Goal: Transaction & Acquisition: Purchase product/service

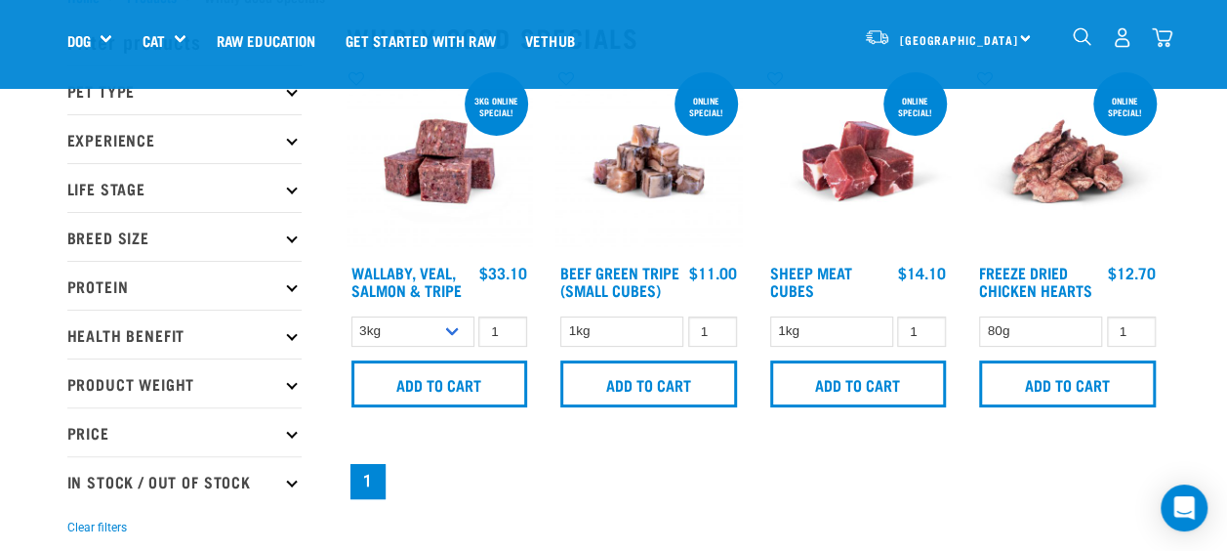
scroll to position [70, 0]
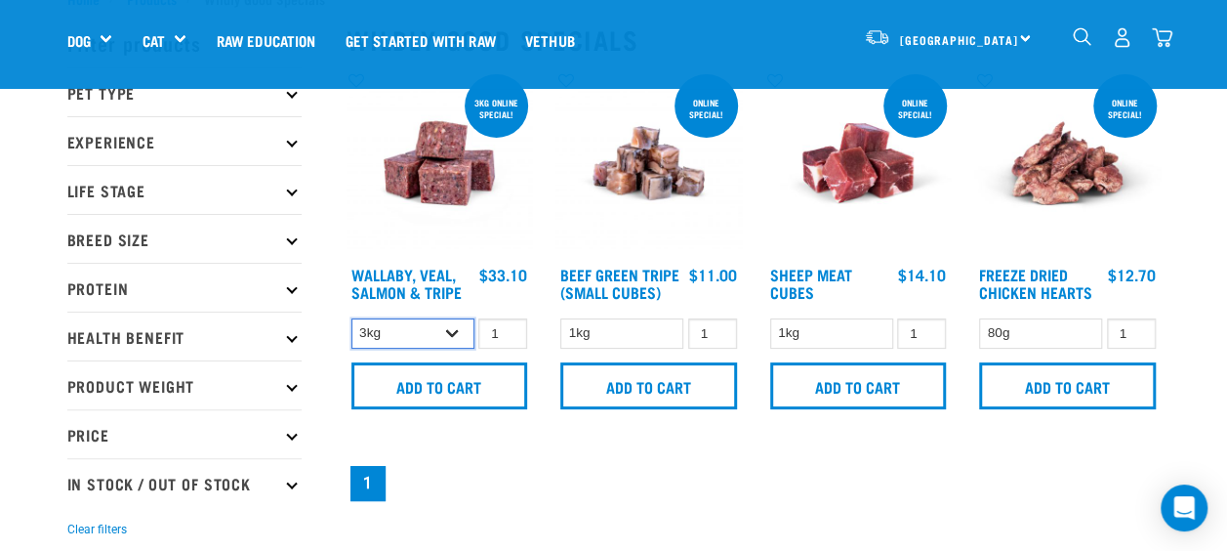
click at [449, 330] on select "3kg 1kg Bulk (18kg)" at bounding box center [413, 333] width 123 height 30
select select "278010"
click at [352, 318] on select "3kg 1kg Bulk (18kg)" at bounding box center [413, 333] width 123 height 30
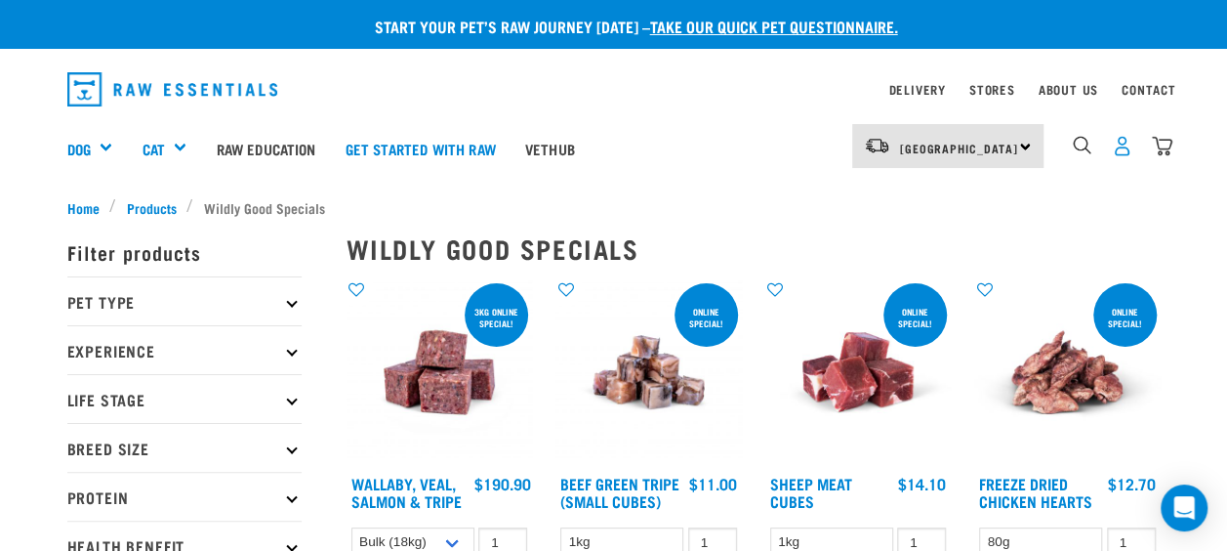
click at [1118, 153] on img "dropdown navigation" at bounding box center [1122, 146] width 21 height 21
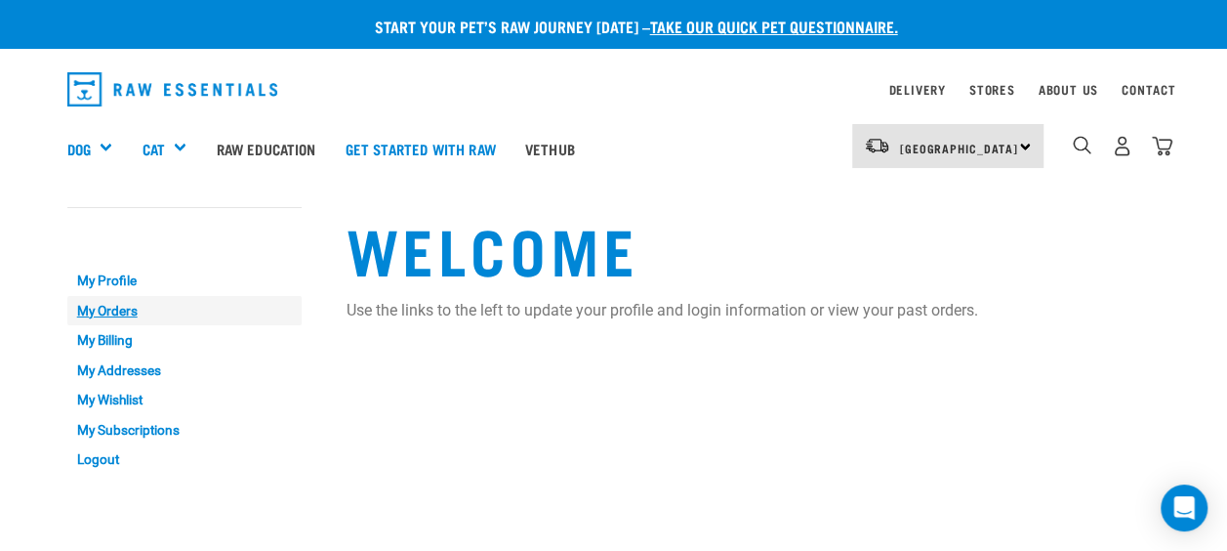
click at [118, 307] on link "My Orders" at bounding box center [184, 311] width 234 height 30
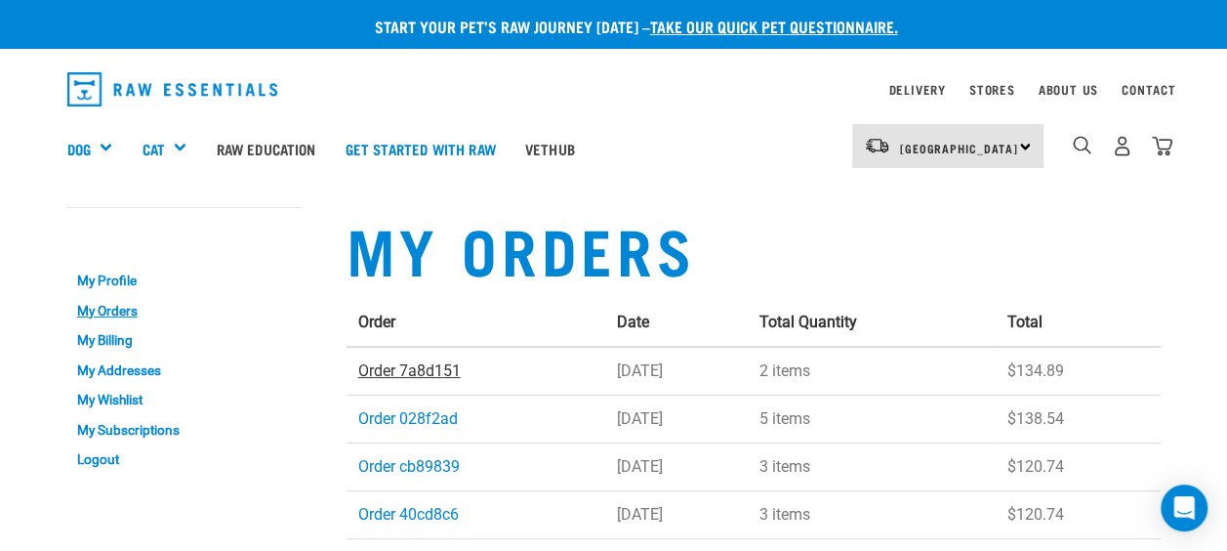
click at [443, 369] on link "Order 7a8d151" at bounding box center [409, 370] width 103 height 19
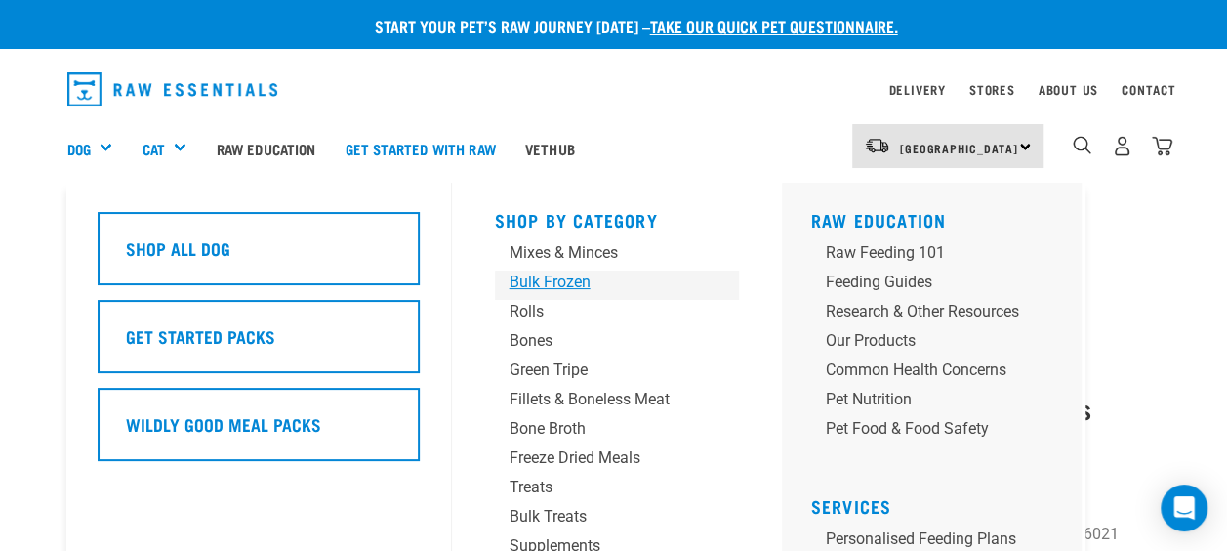
click at [591, 275] on div "Bulk Frozen" at bounding box center [601, 281] width 183 height 23
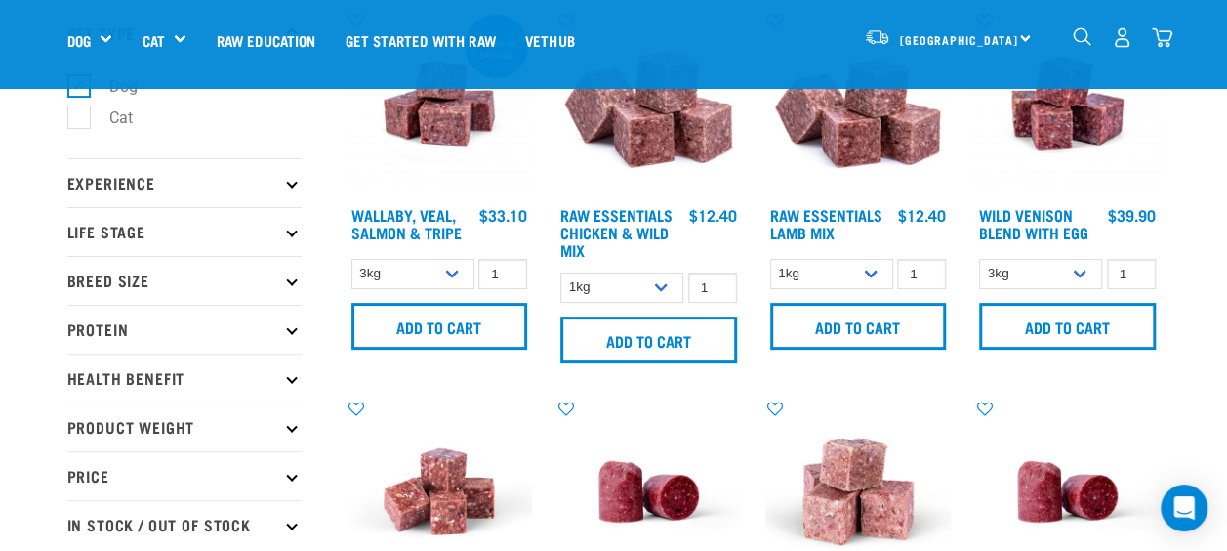
scroll to position [131, 0]
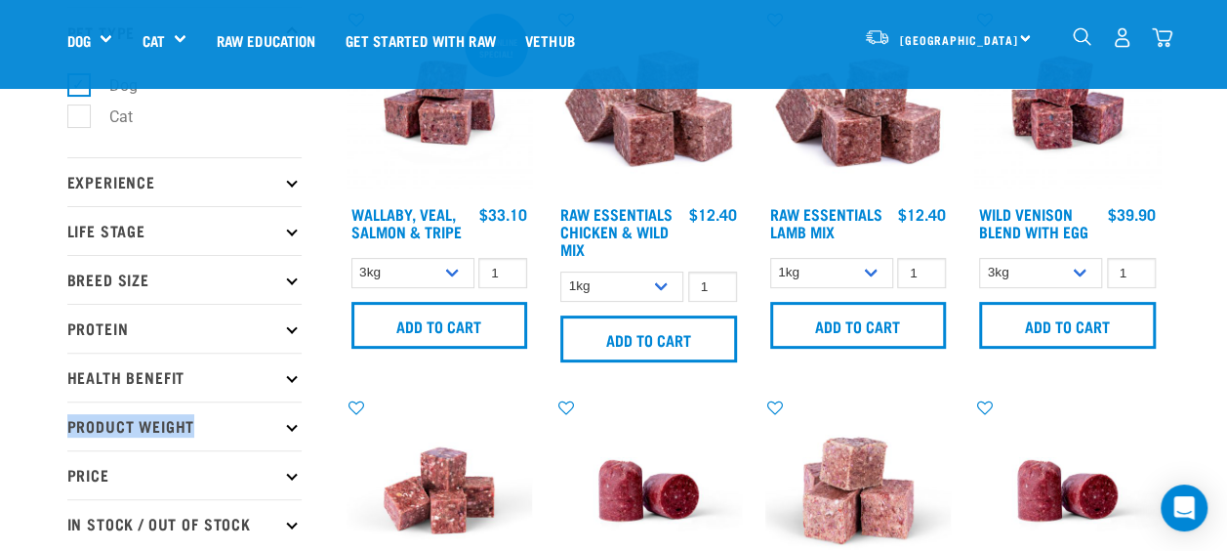
drag, startPoint x: 28, startPoint y: 404, endPoint x: 16, endPoint y: 435, distance: 33.7
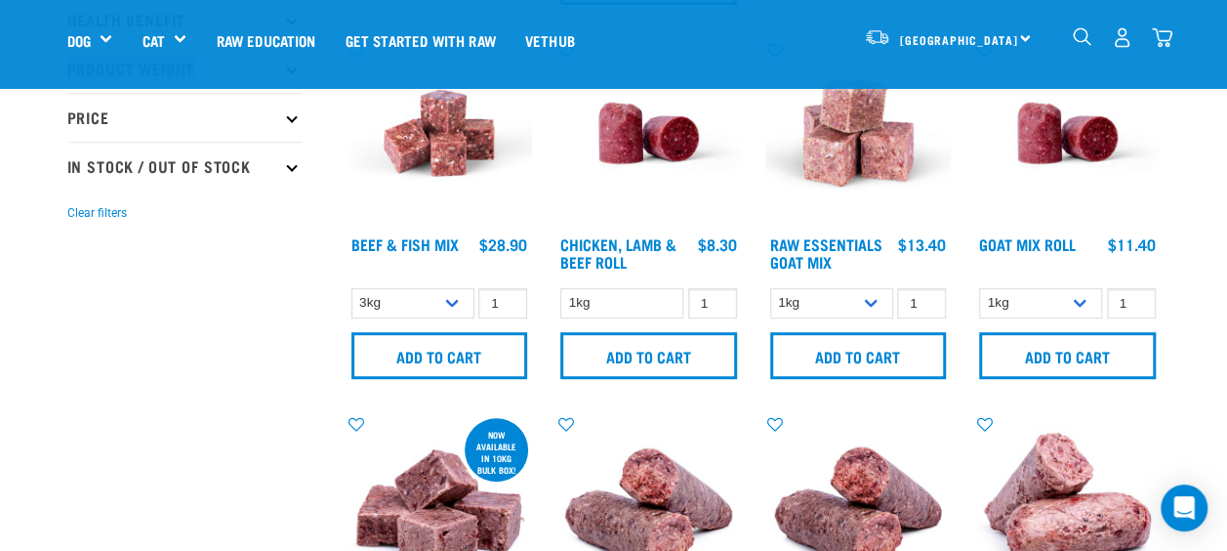
scroll to position [459, 0]
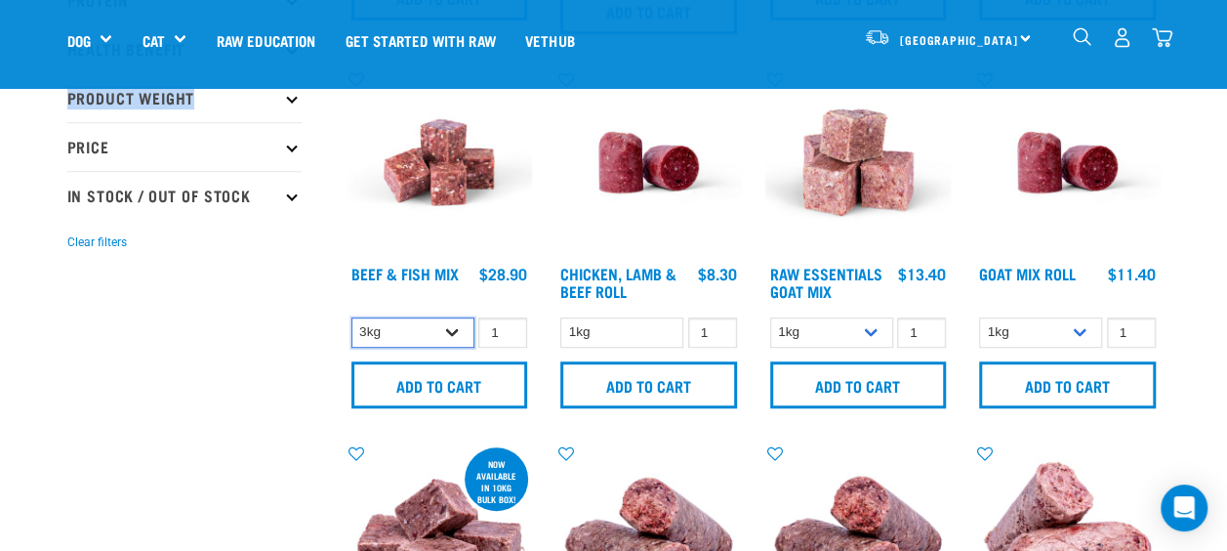
click at [451, 330] on select "3kg Bulk (10kg)" at bounding box center [413, 332] width 123 height 30
select select "435759"
click at [352, 317] on select "3kg Bulk (10kg)" at bounding box center [413, 332] width 123 height 30
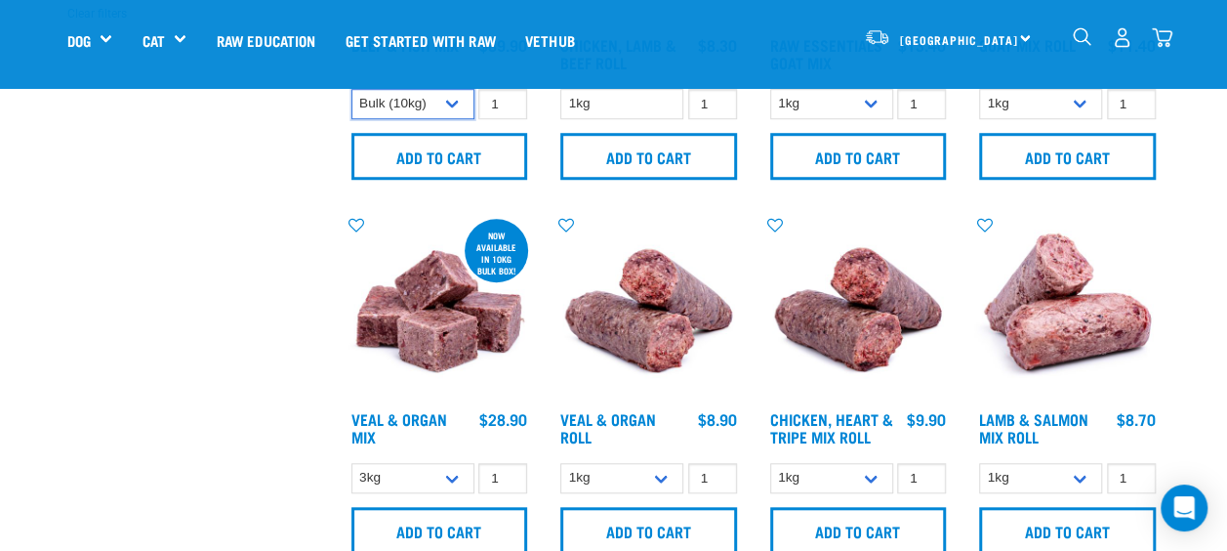
scroll to position [689, 0]
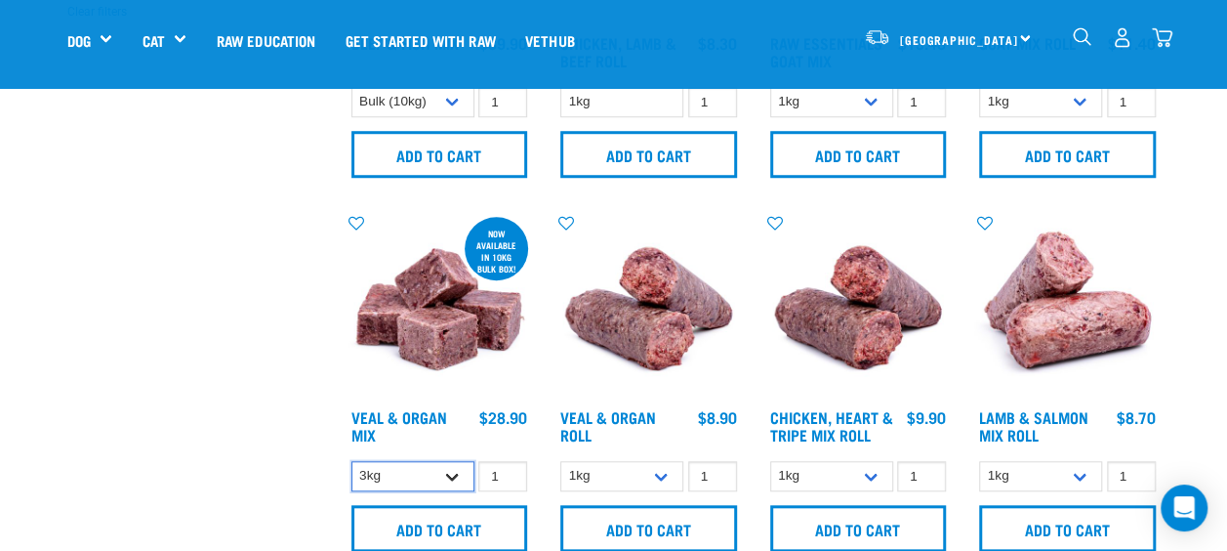
click at [455, 472] on select "3kg Bulk (10kg)" at bounding box center [413, 476] width 123 height 30
select select "951"
click at [352, 461] on select "3kg Bulk (10kg)" at bounding box center [413, 476] width 123 height 30
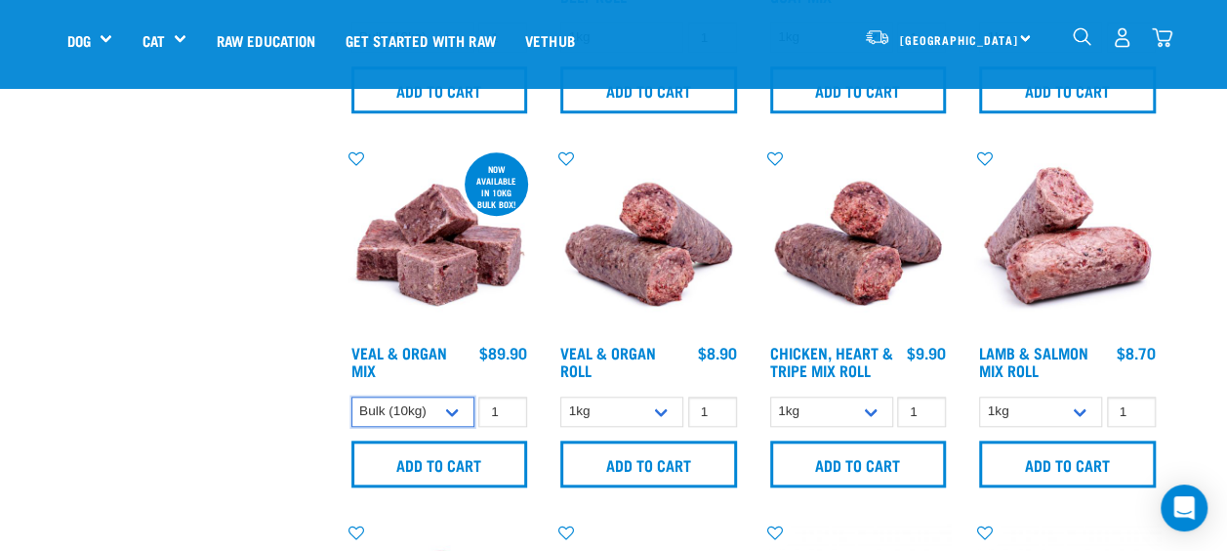
scroll to position [756, 0]
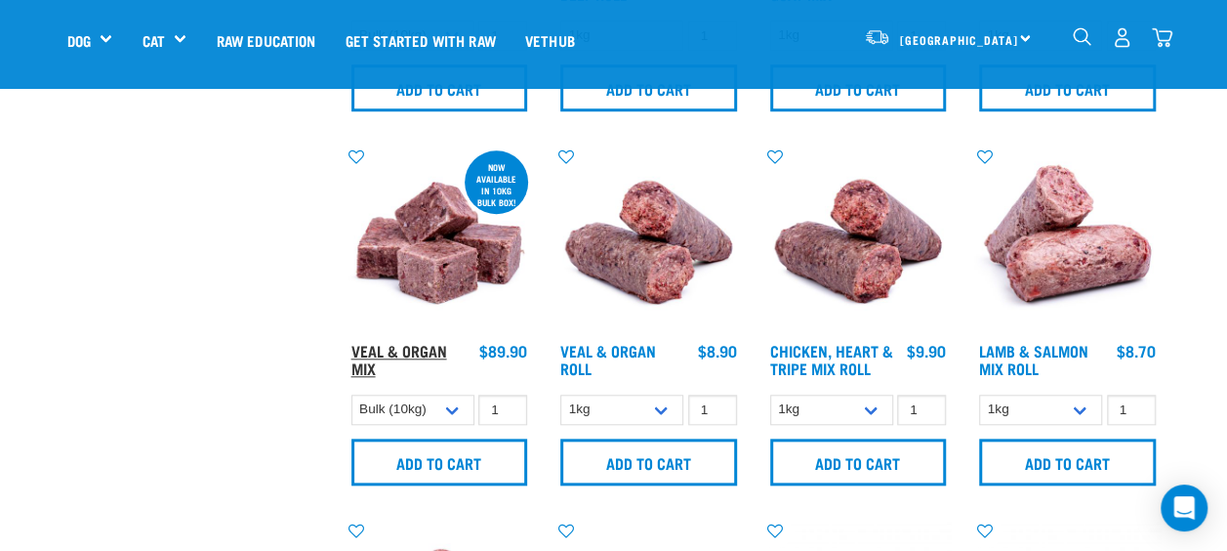
click at [385, 349] on link "Veal & Organ Mix" at bounding box center [400, 359] width 96 height 26
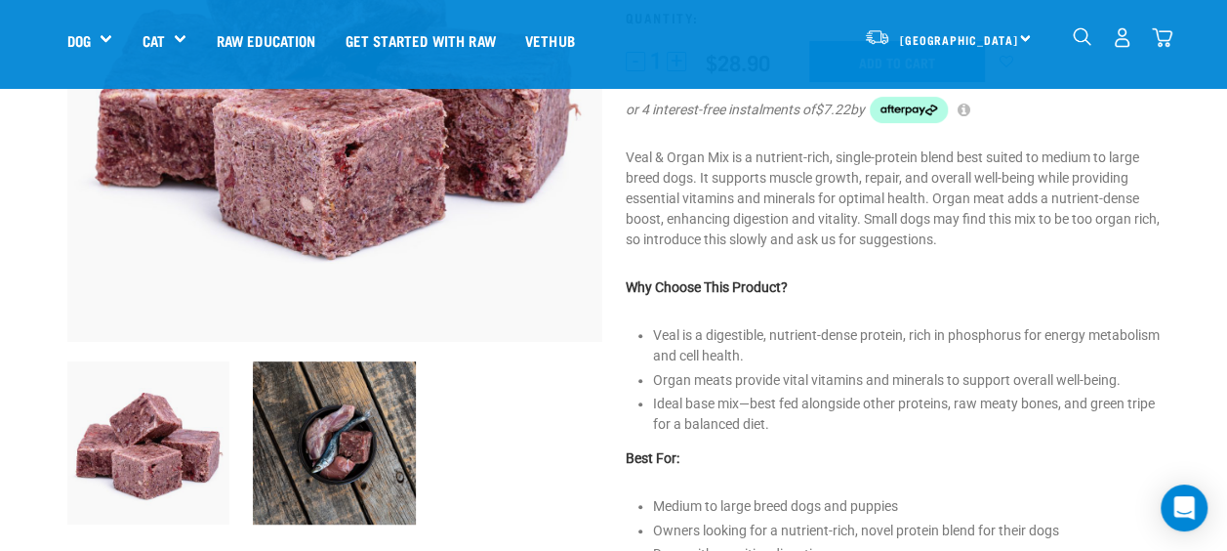
scroll to position [337, 0]
click at [332, 432] on img at bounding box center [334, 441] width 163 height 163
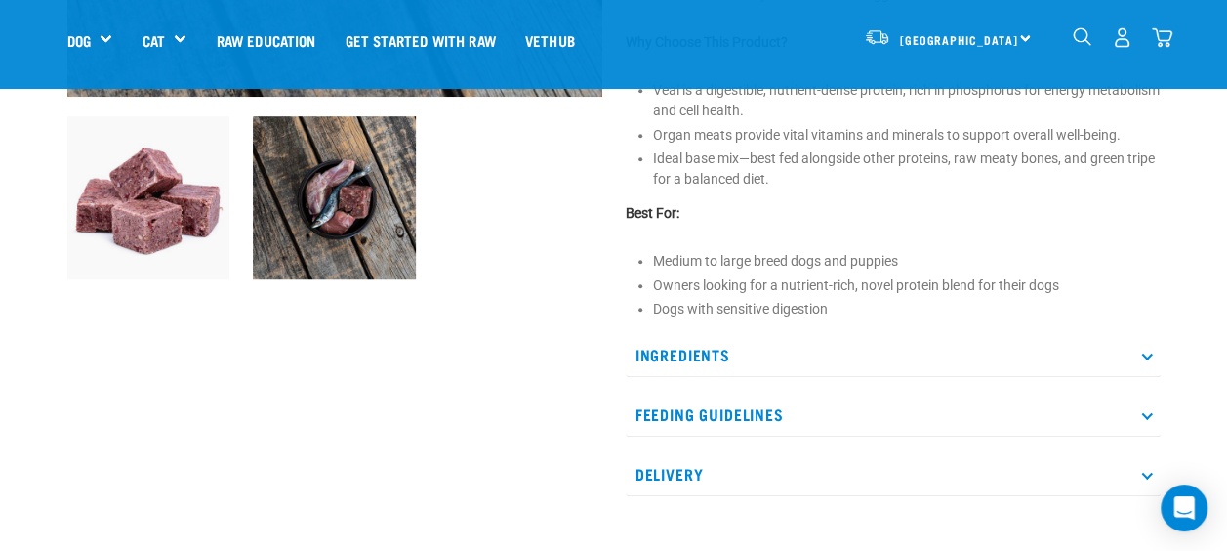
scroll to position [588, 0]
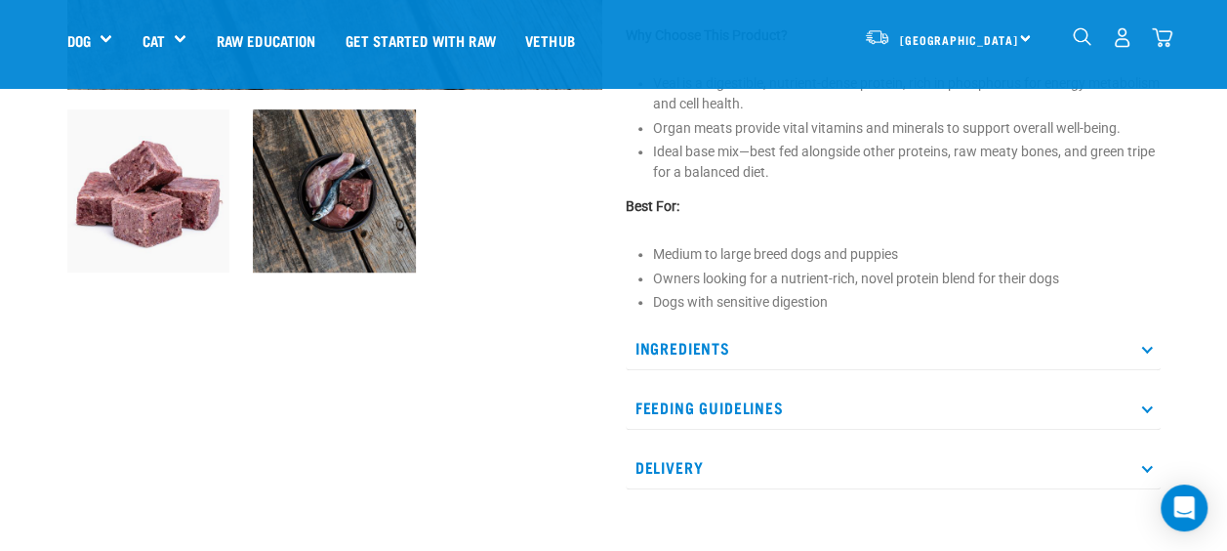
click at [689, 341] on p "Ingredients" at bounding box center [893, 348] width 535 height 44
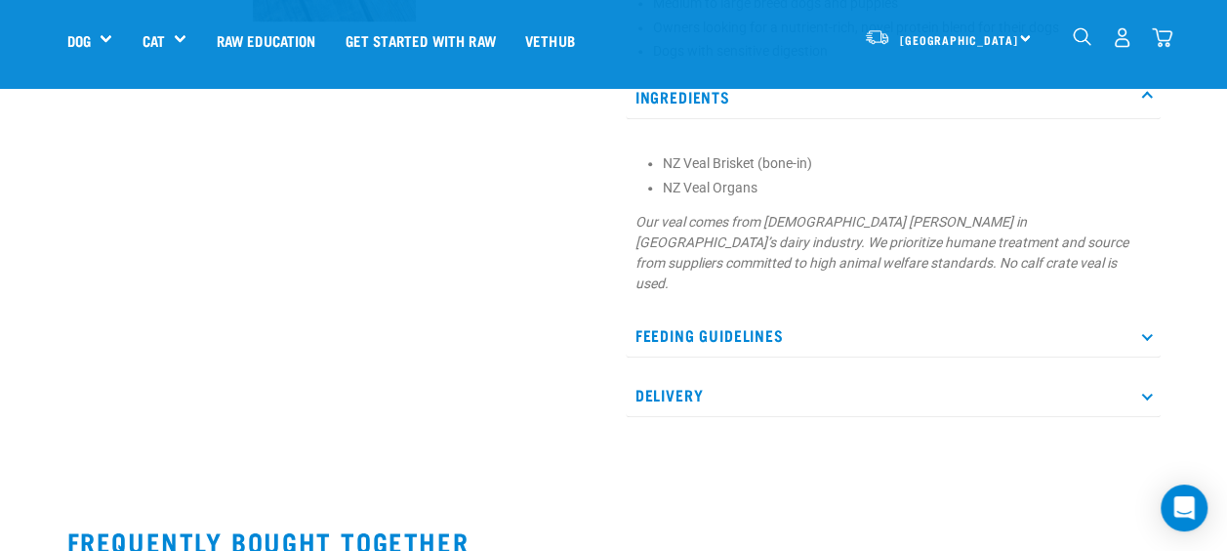
scroll to position [840, 0]
click at [656, 312] on p "Feeding Guidelines" at bounding box center [893, 334] width 535 height 44
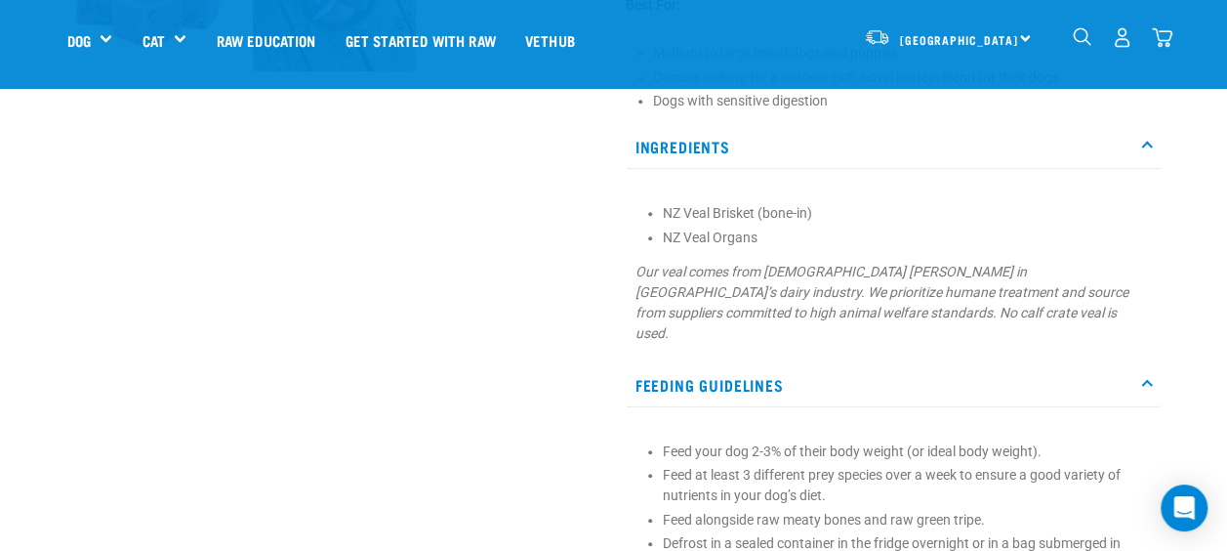
scroll to position [729, 0]
